Goal: Browse casually: Explore the website without a specific task or goal

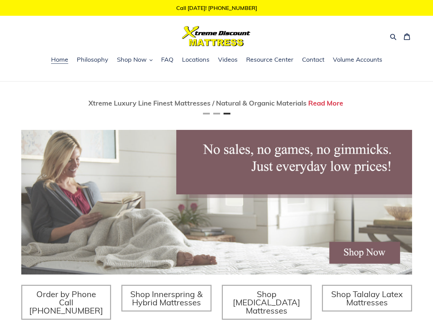
scroll to position [0, 782]
click at [394, 36] on icon "button" at bounding box center [393, 36] width 7 height 7
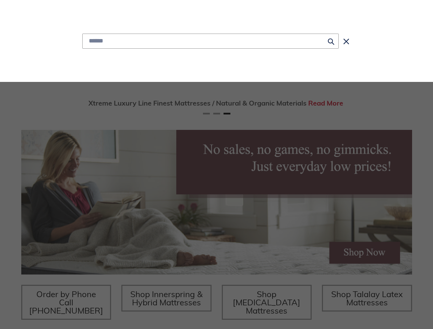
click at [135, 60] on div "Submit Close search" at bounding box center [216, 41] width 395 height 82
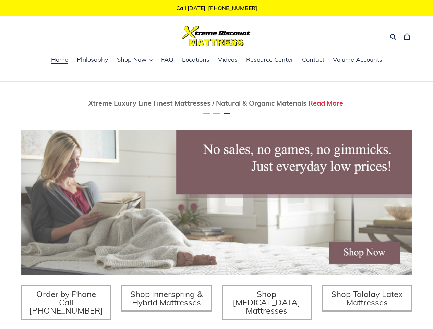
click at [0, 104] on div "Twin Mattress (Coil Spring Unit) Only $69! Shop Now Fully Adjustable Queen Base…" at bounding box center [216, 236] width 433 height 309
click at [11, 104] on div "Twin Mattress (Coil Spring Unit) Only $69! Shop Now Fully Adjustable Queen Base…" at bounding box center [216, 236] width 433 height 309
click at [13, 104] on div "Twin Mattress (Coil Spring Unit) Only $69! Shop Now Fully Adjustable Queen Base…" at bounding box center [216, 236] width 433 height 309
click at [217, 104] on span "Xtreme Luxury Line Finest Mattresses / Natural & Organic Materials" at bounding box center [197, 103] width 218 height 9
click at [42, 104] on button "Previous" at bounding box center [42, 103] width 14 height 14
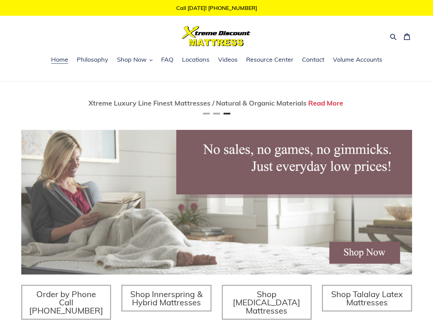
click at [392, 104] on button "Next" at bounding box center [392, 103] width 14 height 14
